Goal: Go to known website: Access a specific website the user already knows

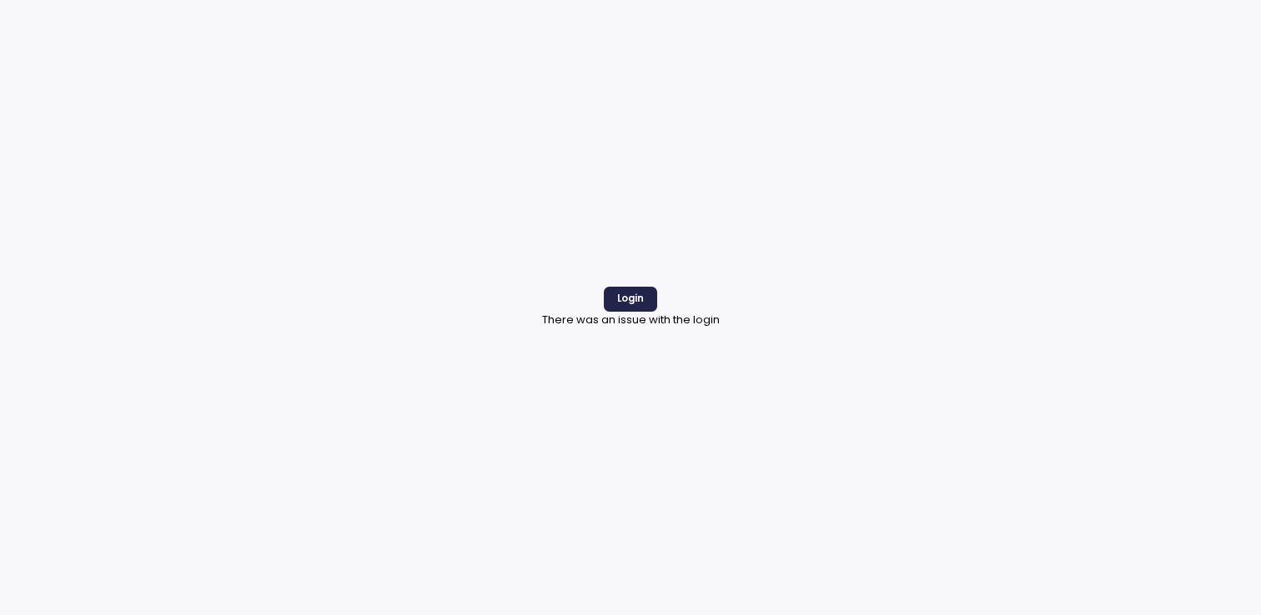
click at [641, 293] on span "Login" at bounding box center [630, 299] width 27 height 23
